Goal: Task Accomplishment & Management: Complete application form

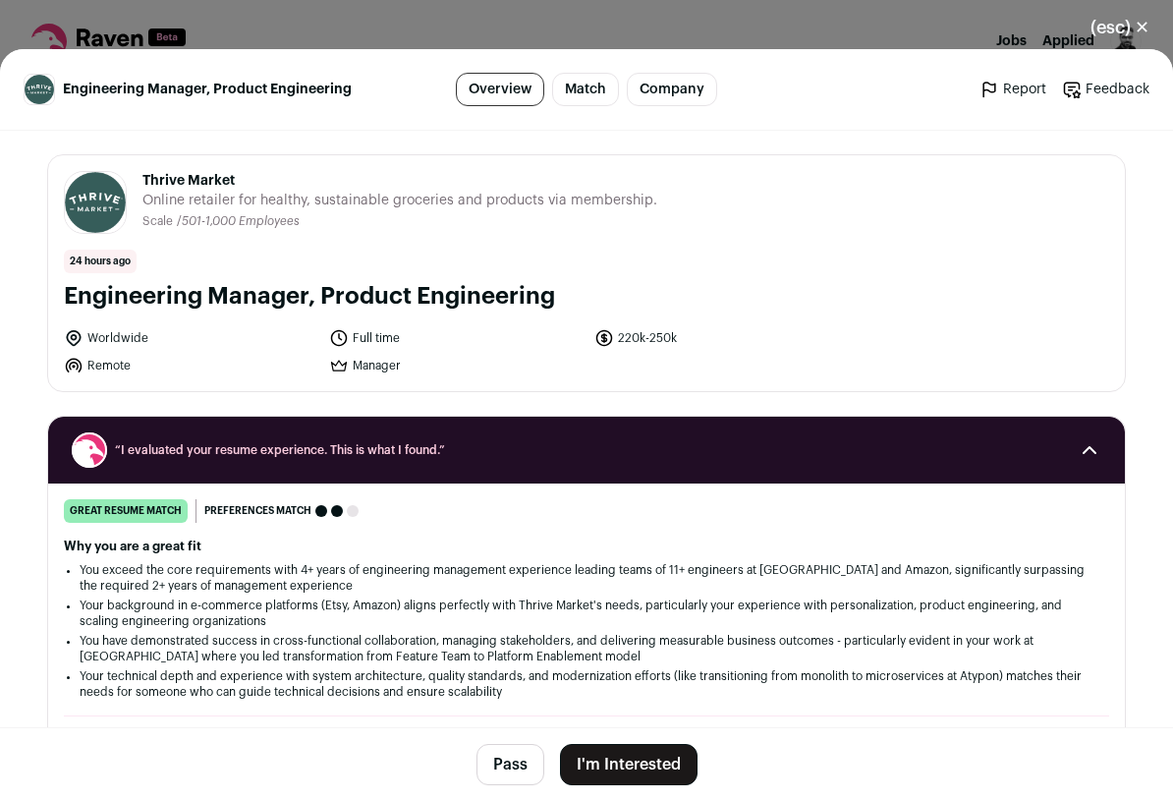
click at [587, 764] on button "I'm Interested" at bounding box center [629, 764] width 138 height 41
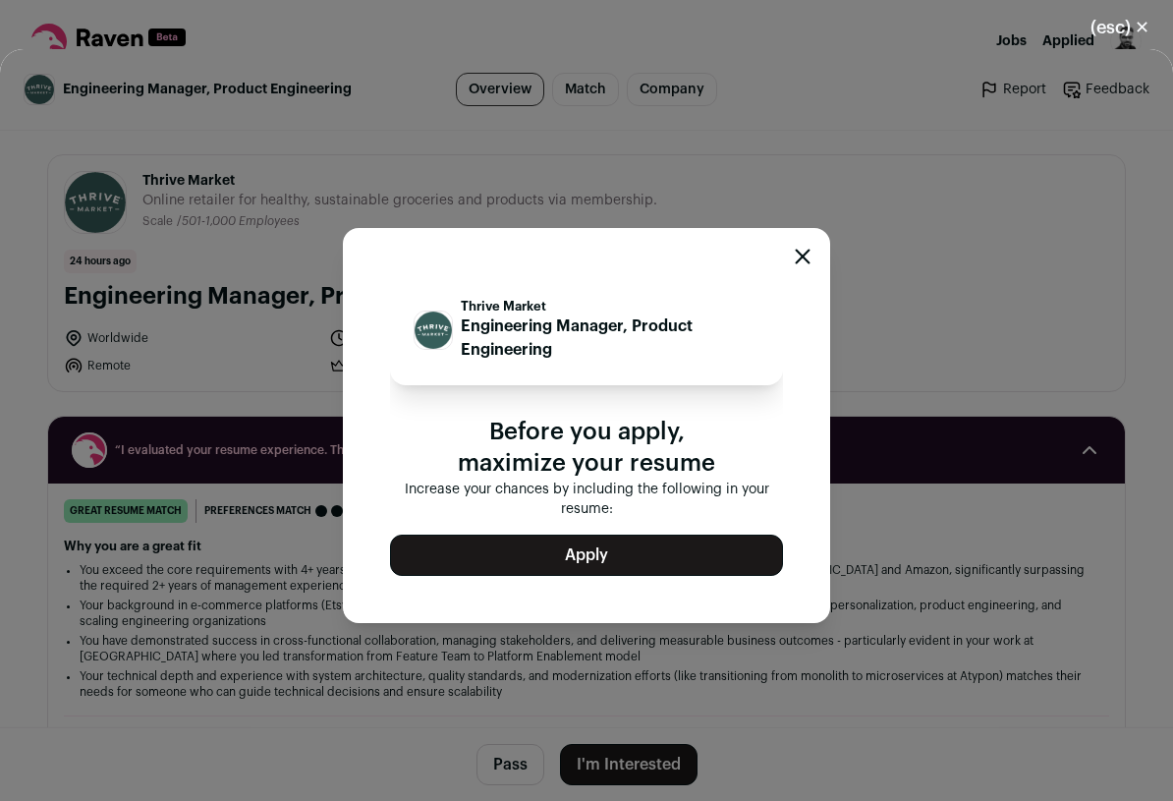
click at [598, 552] on button "Apply" at bounding box center [586, 554] width 393 height 41
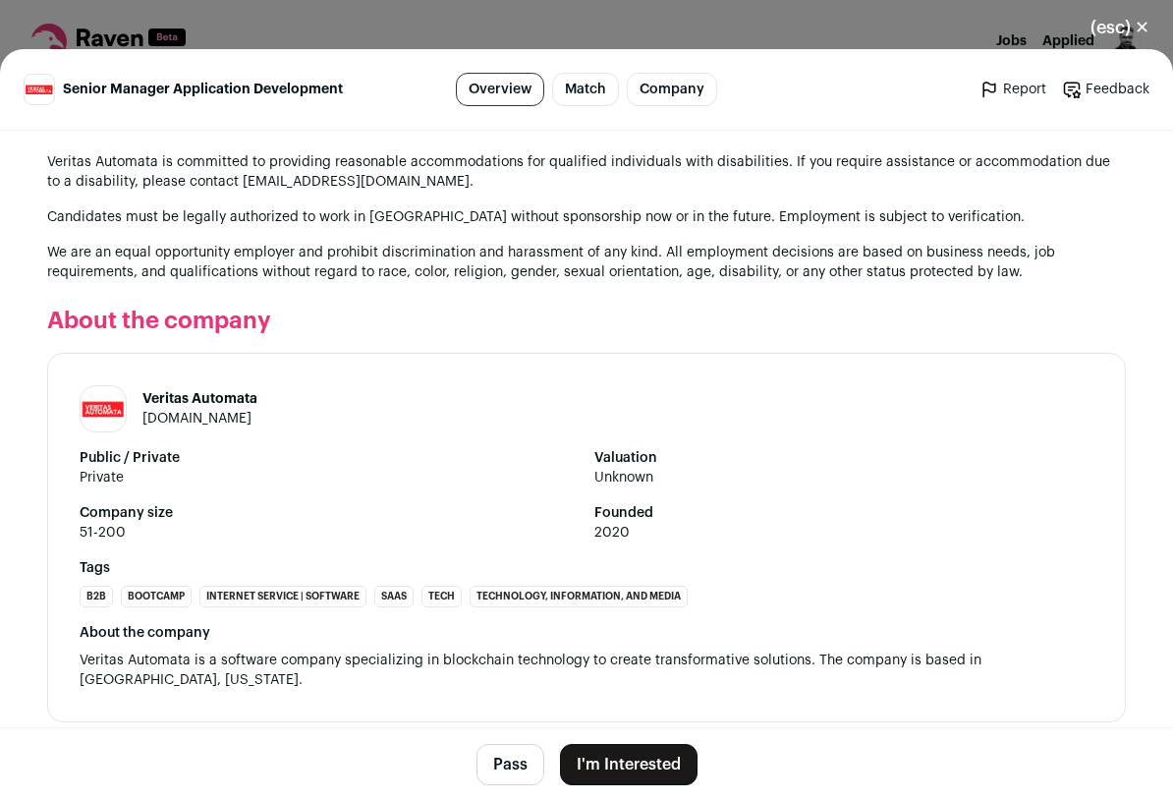
scroll to position [2266, 0]
drag, startPoint x: 144, startPoint y: 398, endPoint x: 281, endPoint y: 403, distance: 136.6
click at [281, 403] on header "Veritas Automata veritasautomata.com" at bounding box center [587, 409] width 1014 height 47
copy h1 "Veritas Automata"
click at [662, 764] on button "I'm Interested" at bounding box center [629, 764] width 138 height 41
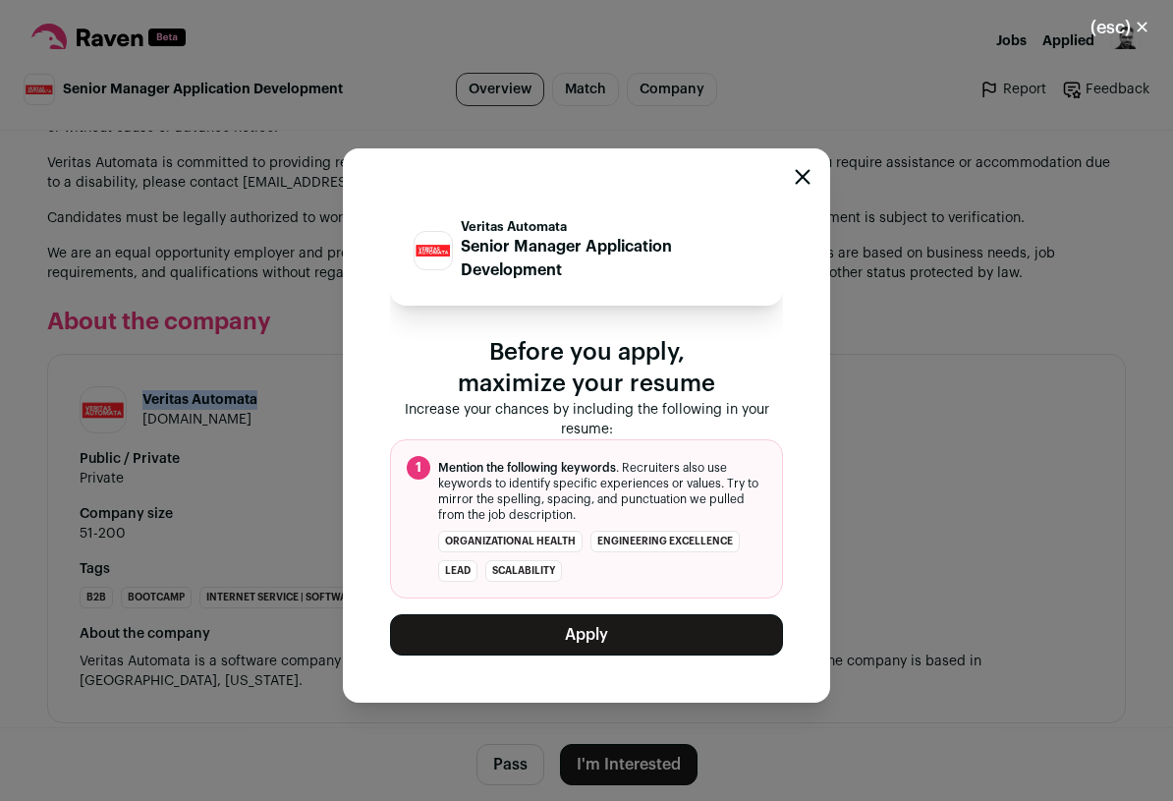
click at [579, 628] on button "Apply" at bounding box center [586, 634] width 393 height 41
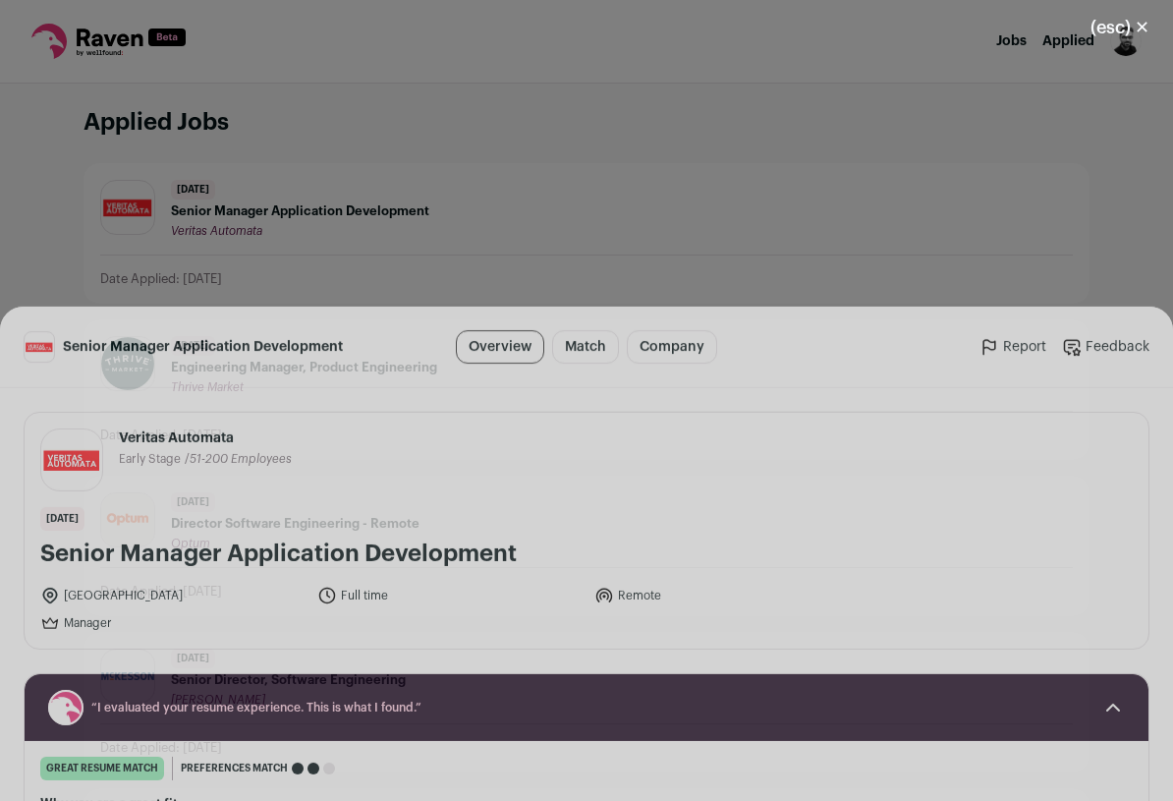
drag, startPoint x: 43, startPoint y: 295, endPoint x: 533, endPoint y: 291, distance: 490.3
click at [533, 291] on h1 "Senior Manager Application Development" at bounding box center [586, 296] width 1092 height 31
copy h1 "Senior Manager Application Development"
